Goal: Task Accomplishment & Management: Use online tool/utility

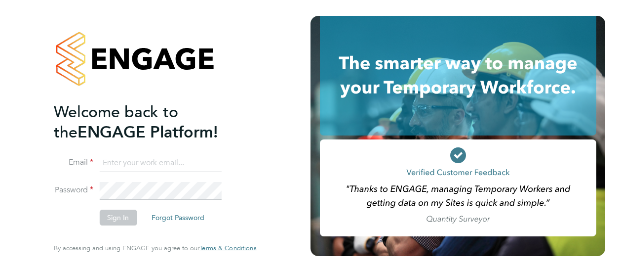
type input "[PERSON_NAME][EMAIL_ADDRESS][PERSON_NAME][DOMAIN_NAME]"
click at [123, 220] on button "Sign In" at bounding box center [118, 217] width 38 height 16
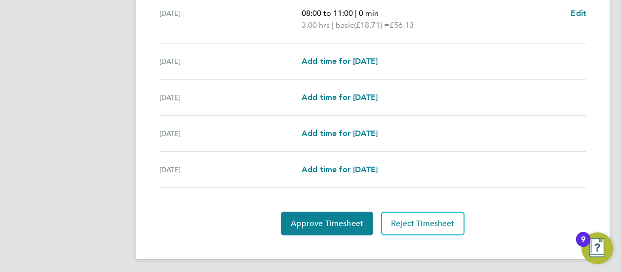
scroll to position [424, 0]
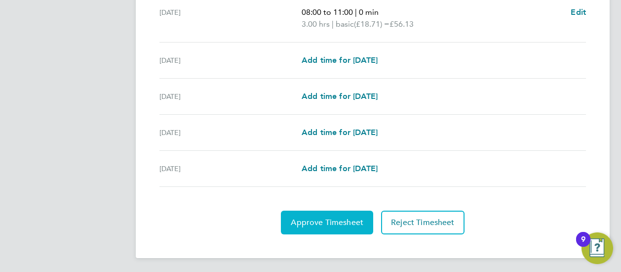
click at [328, 220] on span "Approve Timesheet" at bounding box center [327, 222] width 73 height 10
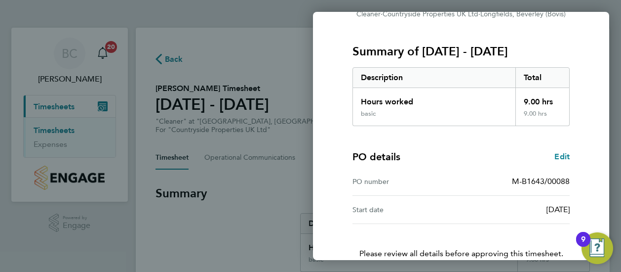
scroll to position [172, 0]
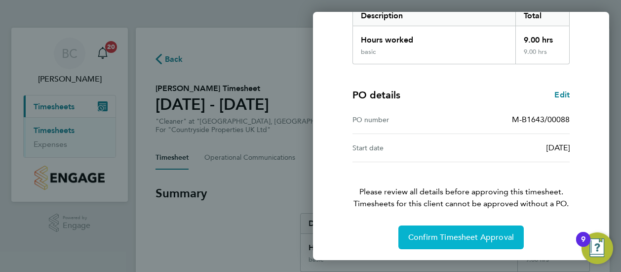
click at [456, 230] on button "Confirm Timesheet Approval" at bounding box center [461, 237] width 125 height 24
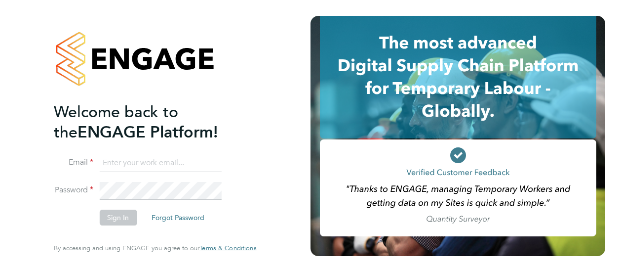
type input "[PERSON_NAME][EMAIL_ADDRESS][PERSON_NAME][DOMAIN_NAME]"
click at [123, 216] on button "Sign In" at bounding box center [118, 217] width 38 height 16
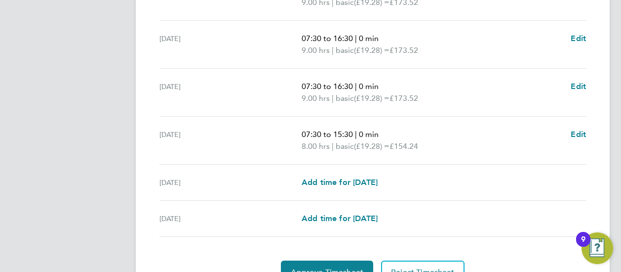
scroll to position [445, 0]
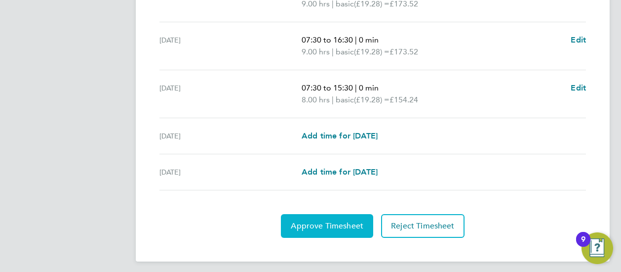
click at [328, 224] on span "Approve Timesheet" at bounding box center [327, 226] width 73 height 10
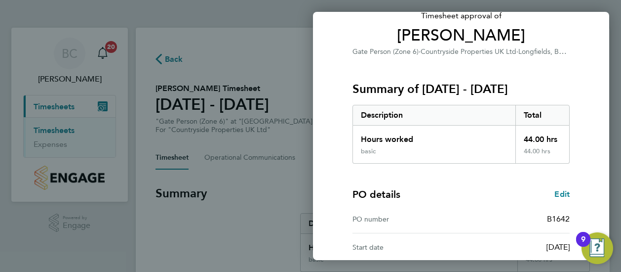
scroll to position [172, 0]
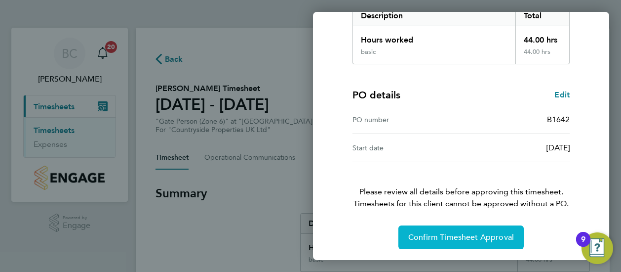
click at [454, 234] on span "Confirm Timesheet Approval" at bounding box center [462, 237] width 106 height 10
